Goal: Complete application form

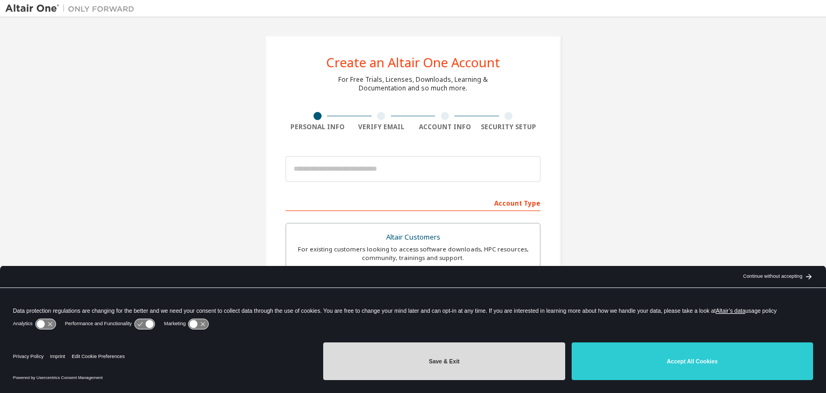
click at [484, 356] on button "Save & Exit" at bounding box center [444, 361] width 242 height 38
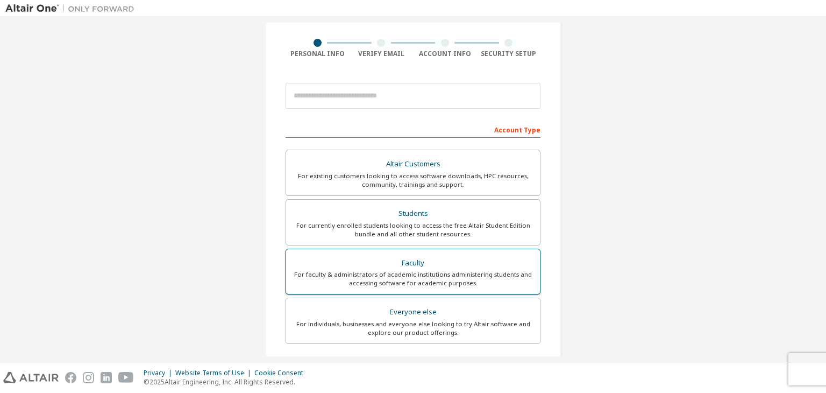
scroll to position [108, 0]
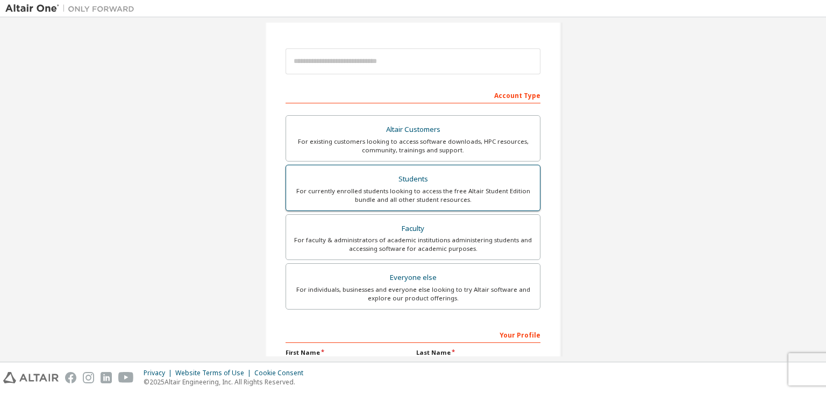
click at [443, 188] on div "For currently enrolled students looking to access the free Altair Student Editi…" at bounding box center [413, 195] width 241 height 17
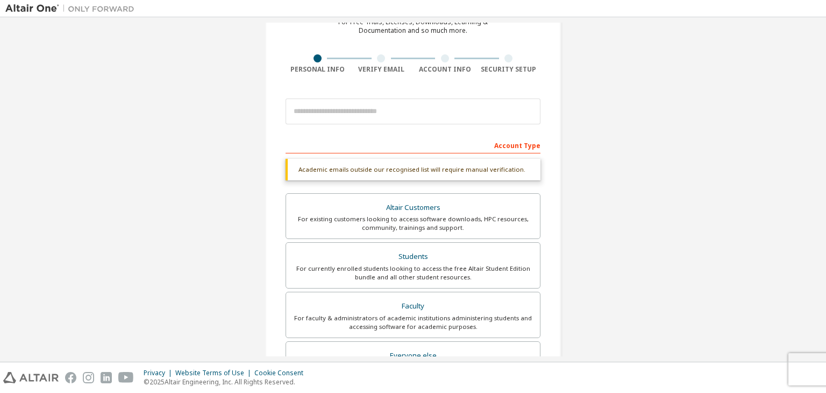
scroll to position [54, 0]
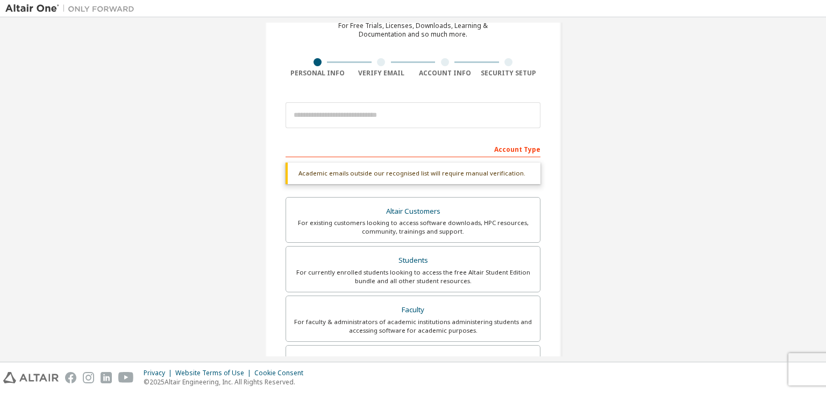
click at [402, 130] on div at bounding box center [413, 115] width 255 height 37
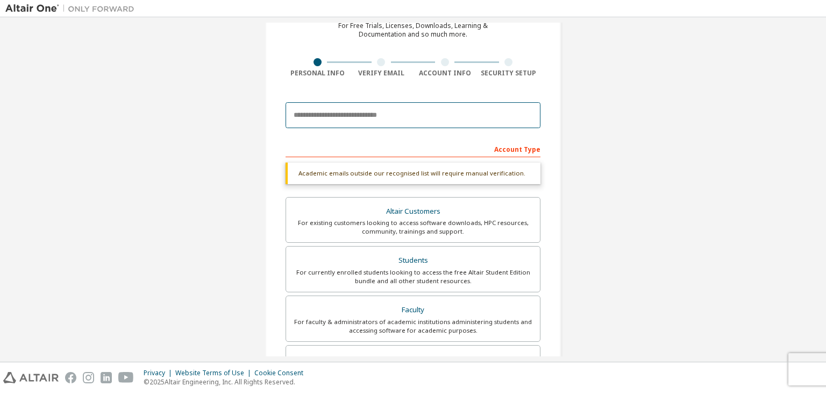
click at [409, 119] on input "email" at bounding box center [413, 115] width 255 height 26
type input "**********"
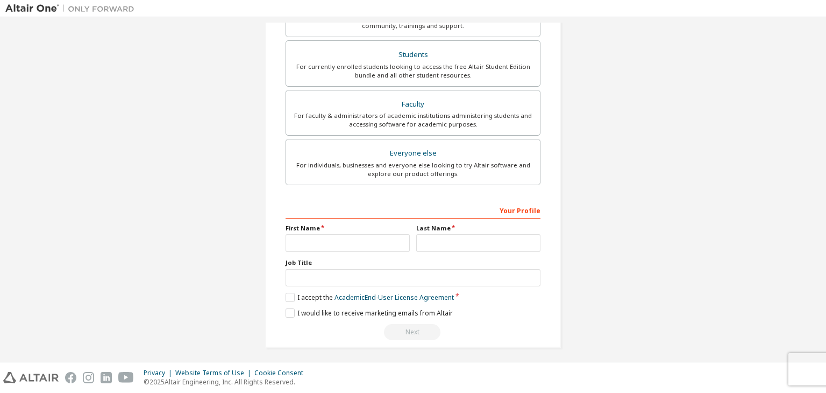
scroll to position [234, 0]
click at [368, 242] on input "text" at bounding box center [348, 241] width 124 height 18
type input "****"
click at [430, 243] on input "text" at bounding box center [478, 241] width 124 height 18
type input "*******"
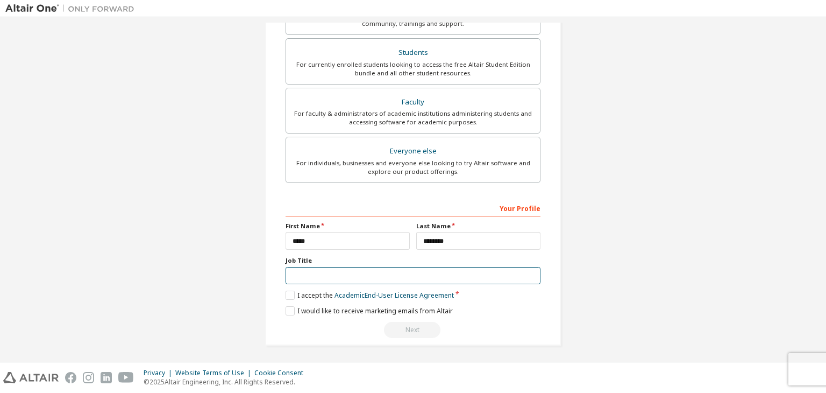
click at [337, 274] on input "text" at bounding box center [413, 276] width 255 height 18
type input "**********"
click at [287, 293] on label "I accept the Academic End-User License Agreement" at bounding box center [370, 294] width 168 height 9
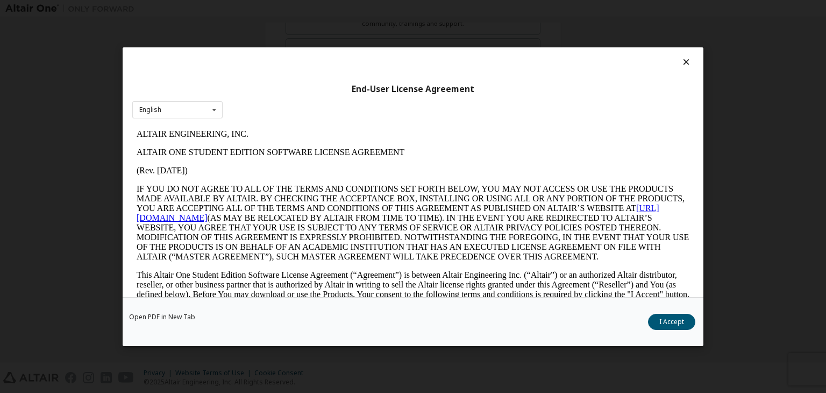
scroll to position [0, 0]
click at [676, 321] on button "I Accept" at bounding box center [671, 322] width 47 height 16
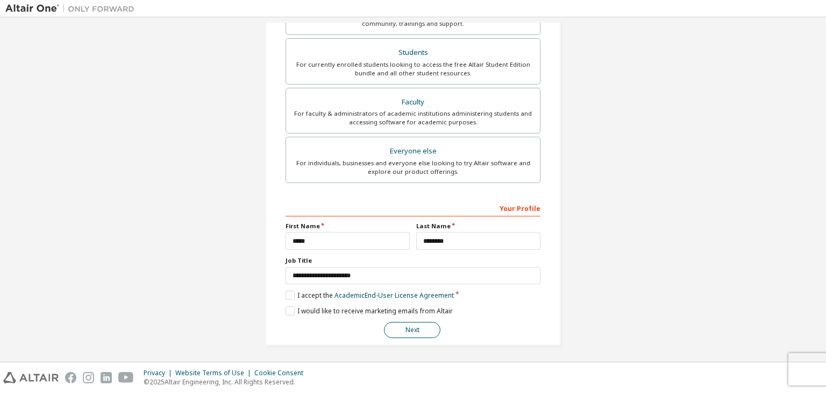
click at [417, 325] on button "Next" at bounding box center [412, 330] width 56 height 16
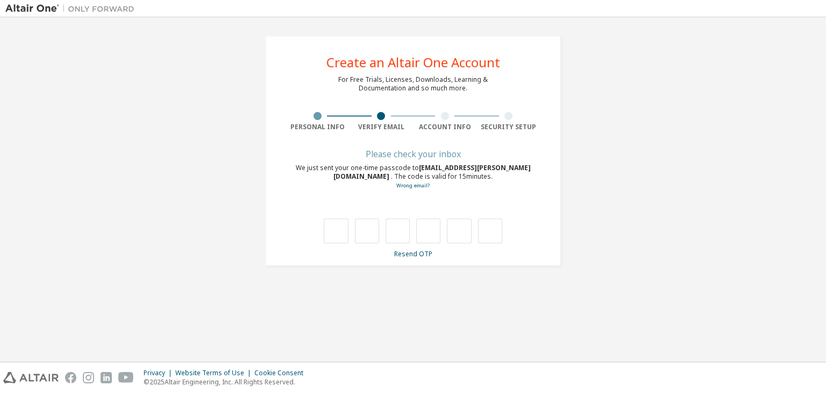
type input "*"
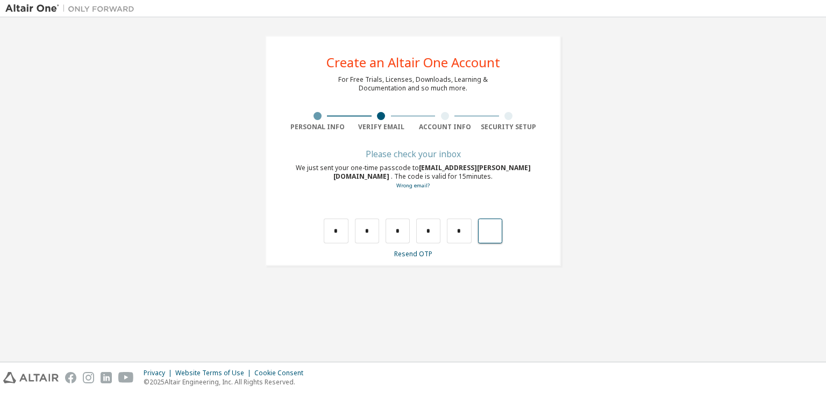
type input "*"
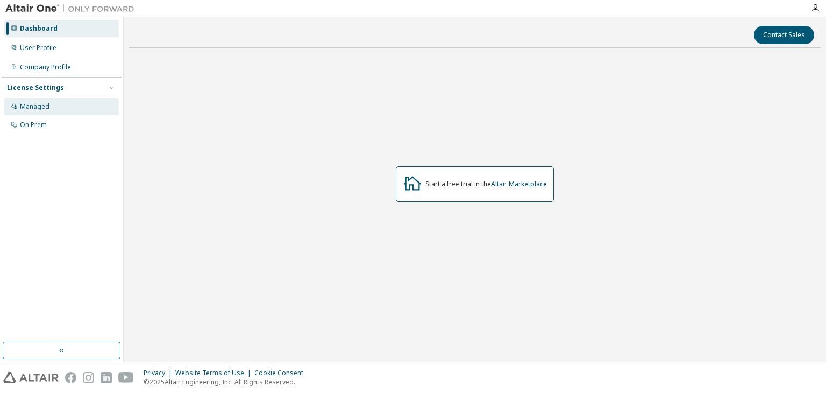
click at [51, 105] on div "Managed" at bounding box center [61, 106] width 115 height 17
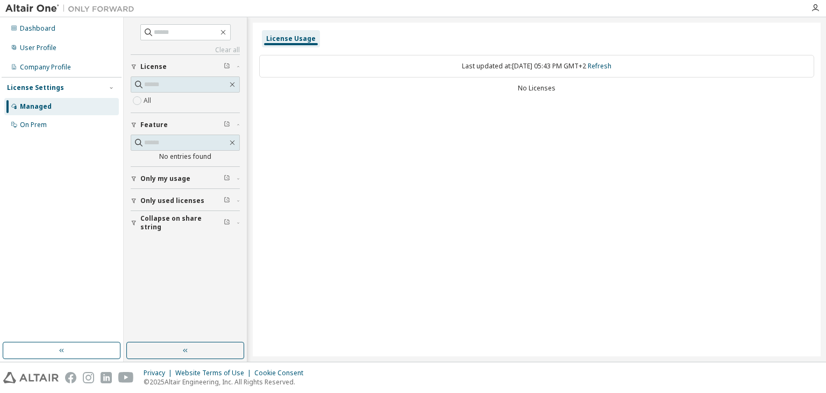
click at [148, 100] on label "All" at bounding box center [149, 100] width 10 height 13
click at [224, 50] on link "Clear all" at bounding box center [185, 50] width 109 height 9
click at [198, 81] on input "text" at bounding box center [185, 84] width 83 height 11
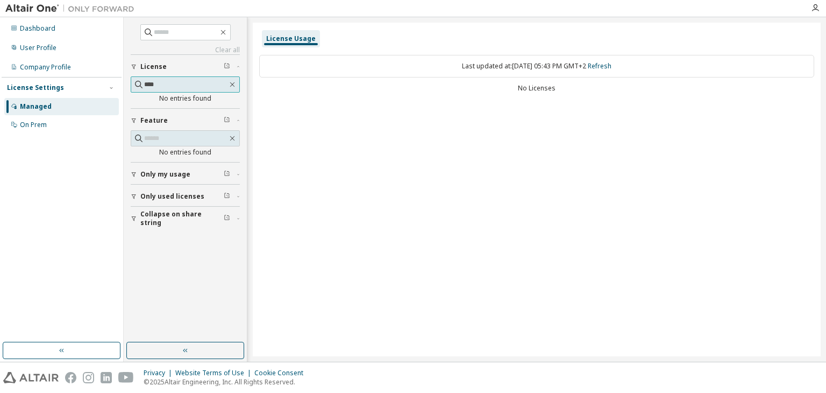
type input "****"
click at [222, 61] on button "License" at bounding box center [185, 67] width 109 height 24
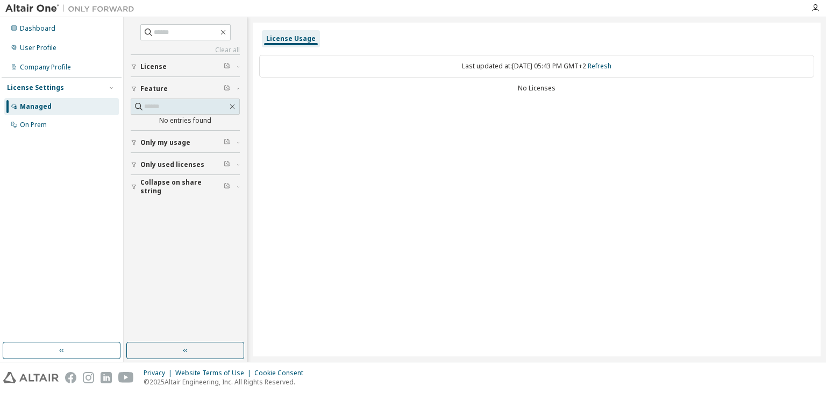
click at [219, 68] on div "License" at bounding box center [188, 66] width 96 height 9
